Goal: Use online tool/utility

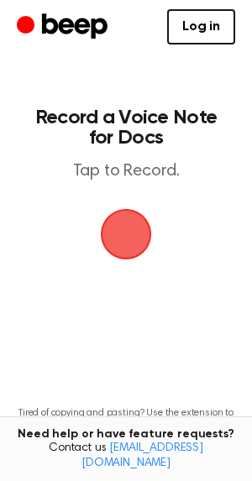
click at [139, 224] on span "button" at bounding box center [126, 234] width 51 height 51
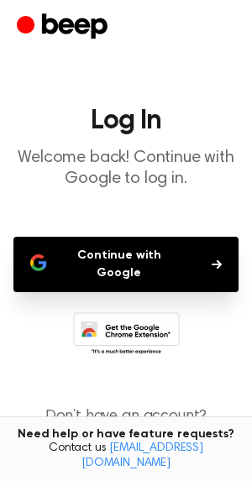
click at [154, 251] on button "Continue with Google" at bounding box center [125, 264] width 225 height 55
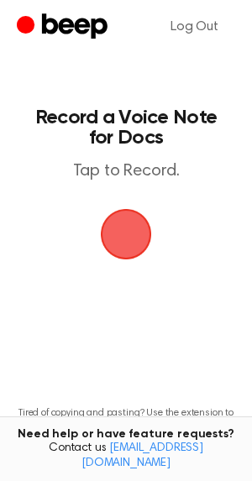
click at [128, 243] on span "button" at bounding box center [126, 234] width 60 height 60
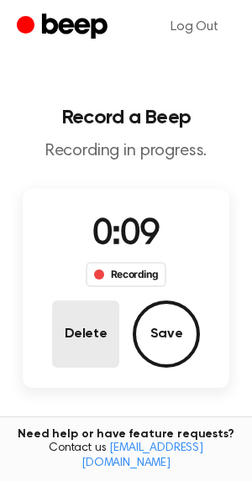
click at [84, 336] on button "Delete" at bounding box center [85, 334] width 67 height 67
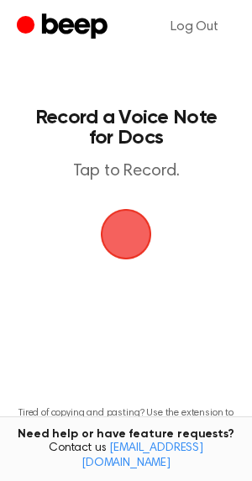
click at [123, 258] on span "button" at bounding box center [126, 234] width 55 height 55
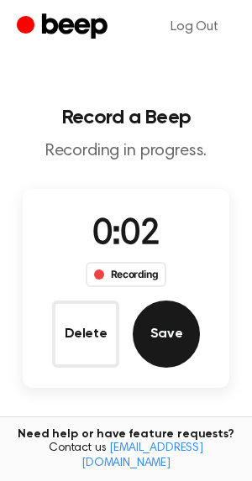
click at [161, 323] on button "Save" at bounding box center [166, 334] width 67 height 67
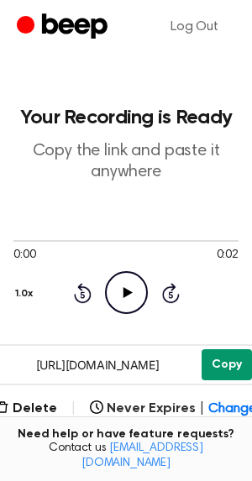
click at [222, 353] on button "Copy" at bounding box center [226, 364] width 50 height 31
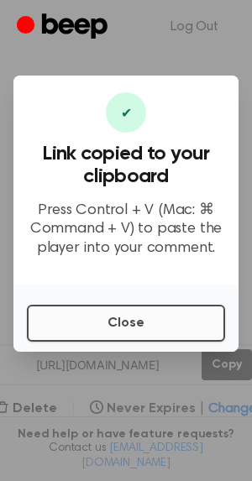
click at [127, 322] on button "Close" at bounding box center [126, 323] width 198 height 37
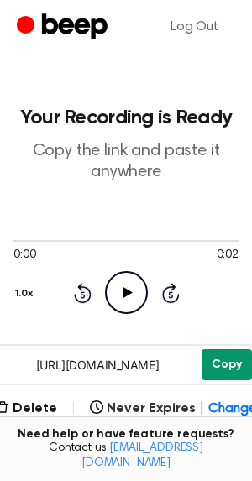
click at [227, 360] on button "Copy" at bounding box center [226, 364] width 50 height 31
click at [237, 357] on button "Copy" at bounding box center [226, 364] width 50 height 31
